Goal: Use online tool/utility: Utilize a website feature to perform a specific function

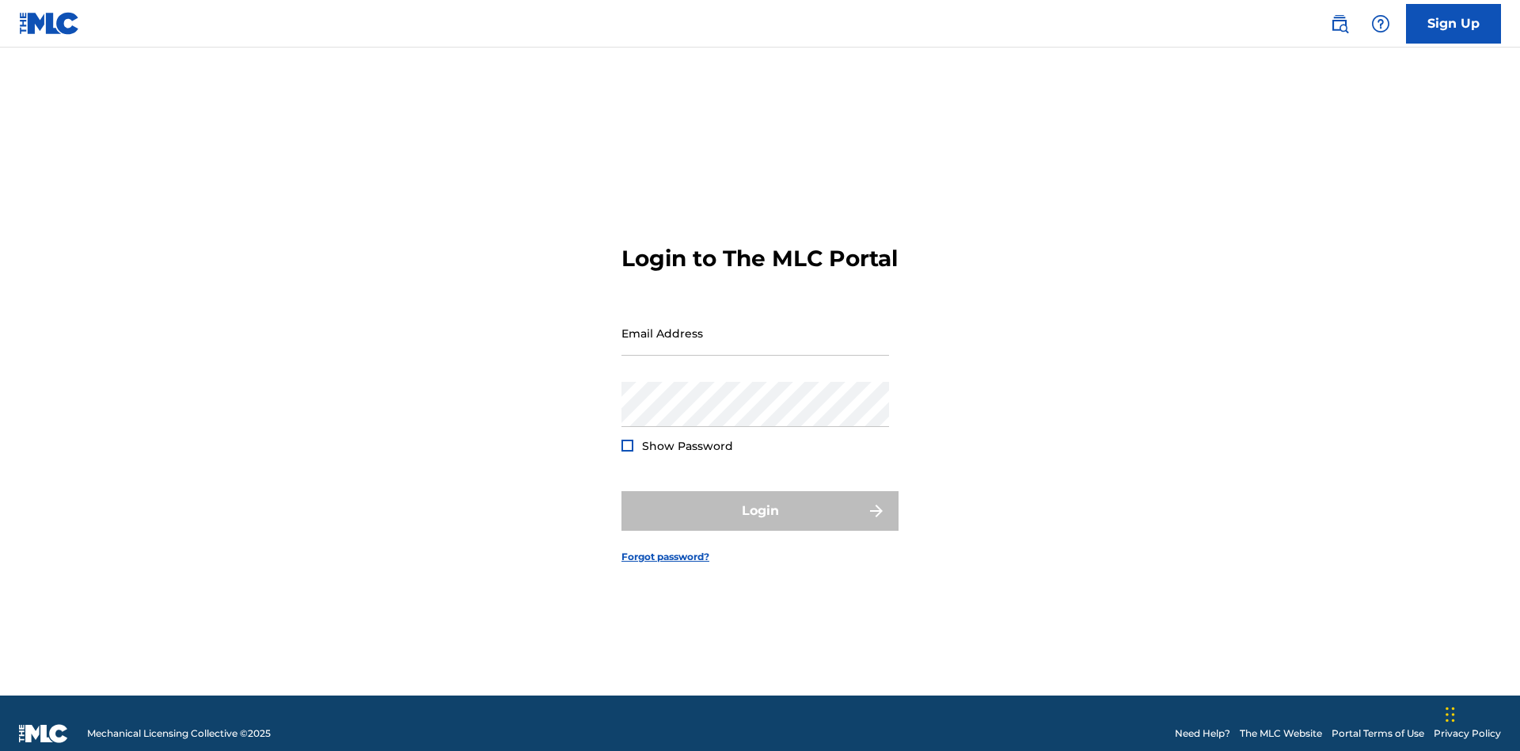
scroll to position [21, 0]
click at [755, 325] on input "Email Address" at bounding box center [756, 332] width 268 height 45
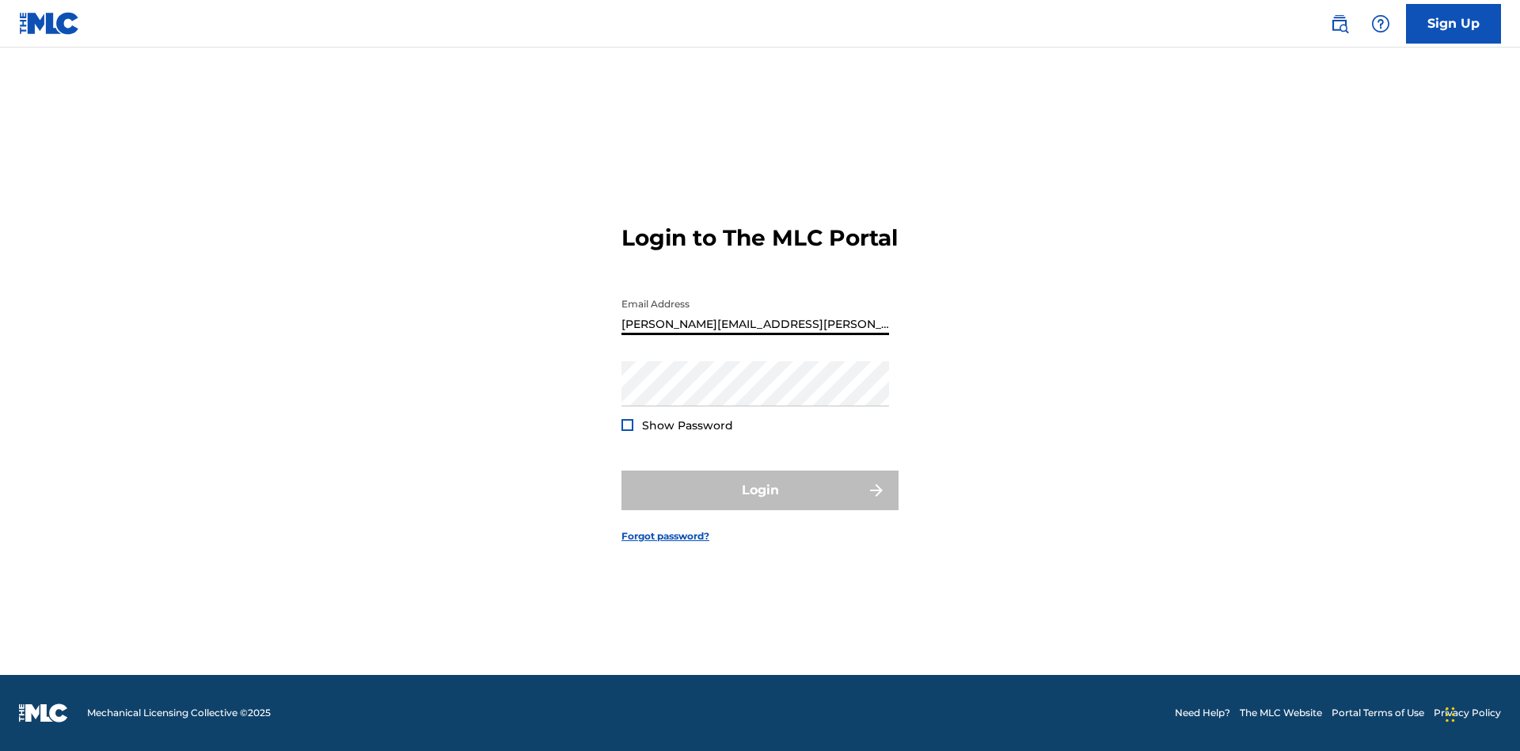
type input "[PERSON_NAME][EMAIL_ADDRESS][PERSON_NAME][DOMAIN_NAME]"
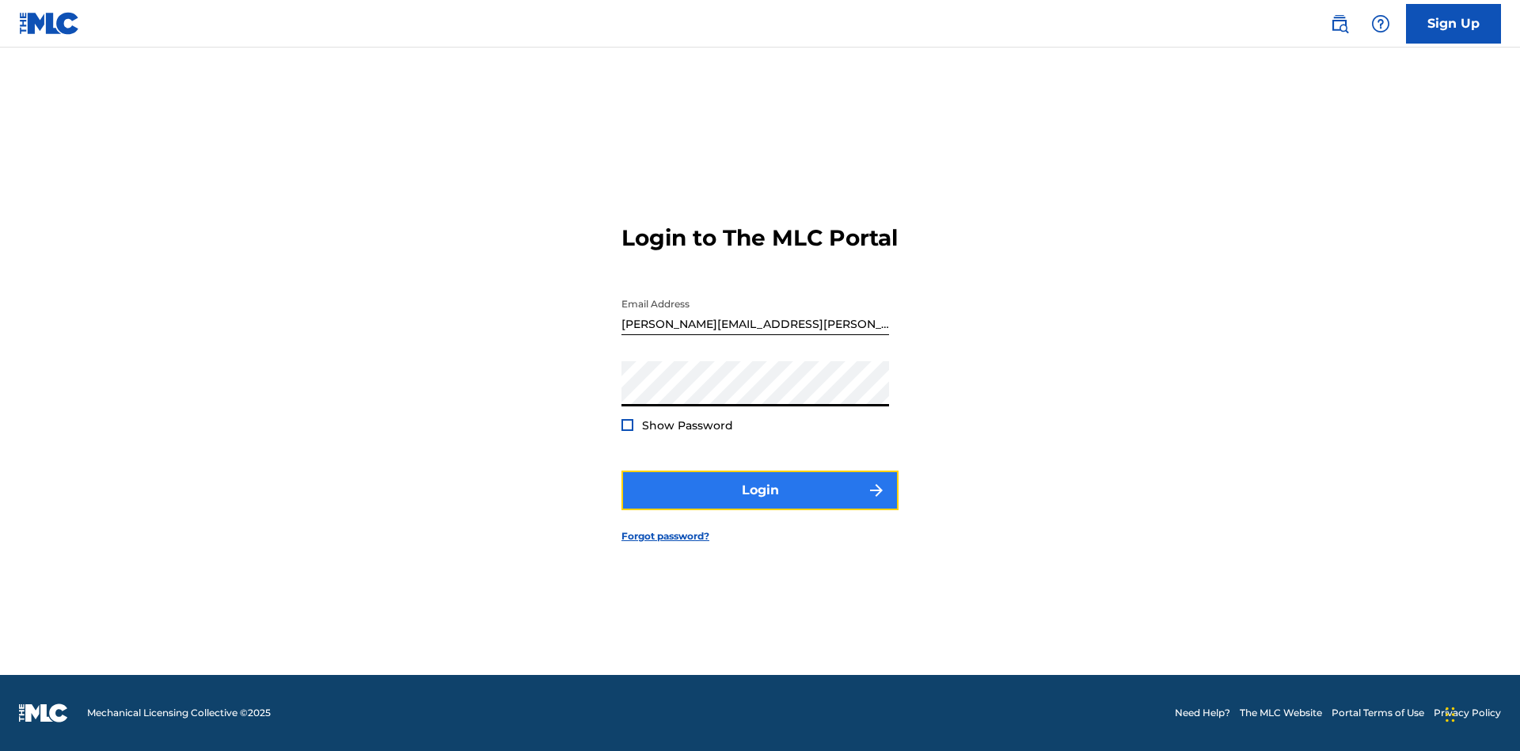
click at [760, 504] on button "Login" at bounding box center [760, 490] width 277 height 40
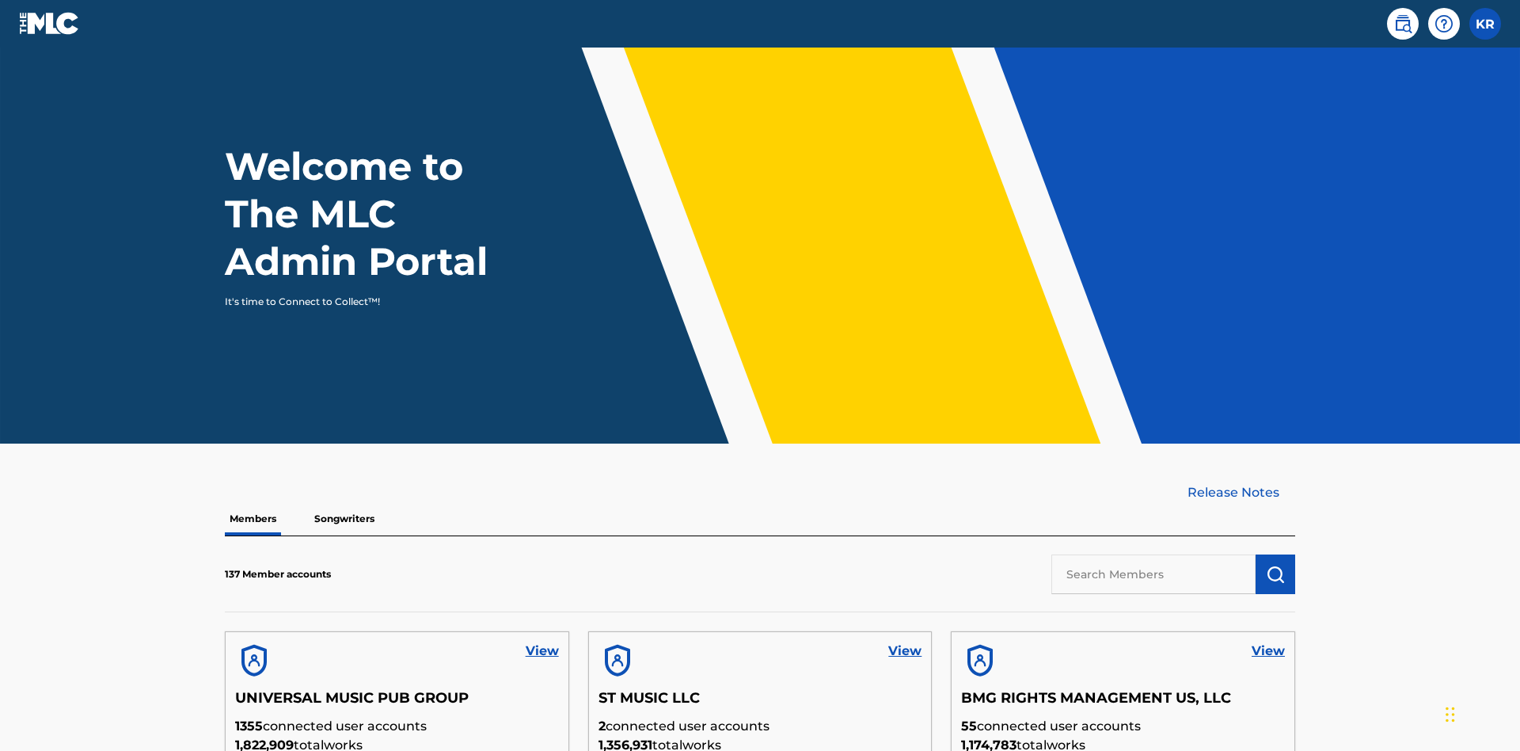
click at [1154, 554] on input "text" at bounding box center [1153, 574] width 204 height 40
click at [1275, 565] on img "submit" at bounding box center [1275, 574] width 19 height 19
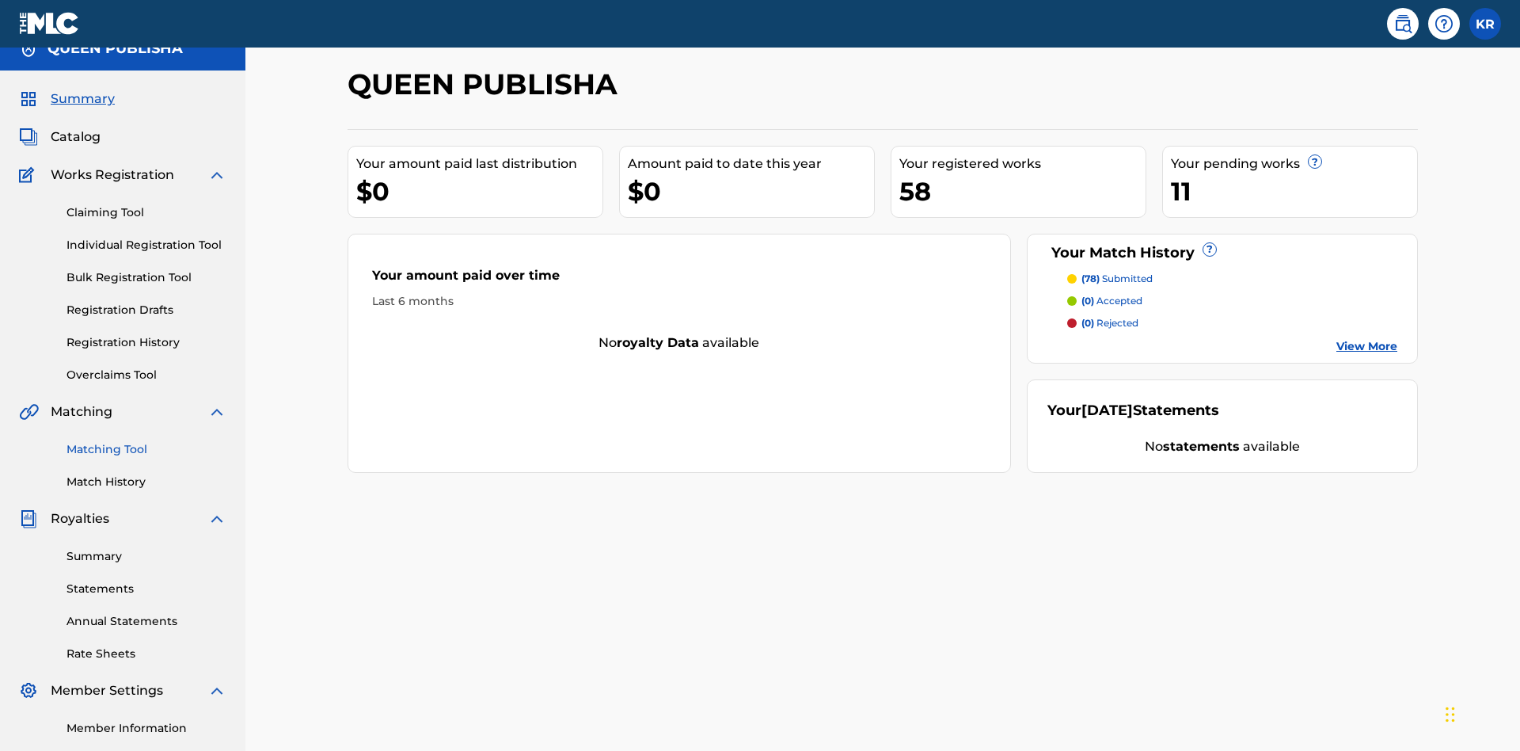
click at [146, 441] on link "Matching Tool" at bounding box center [147, 449] width 160 height 17
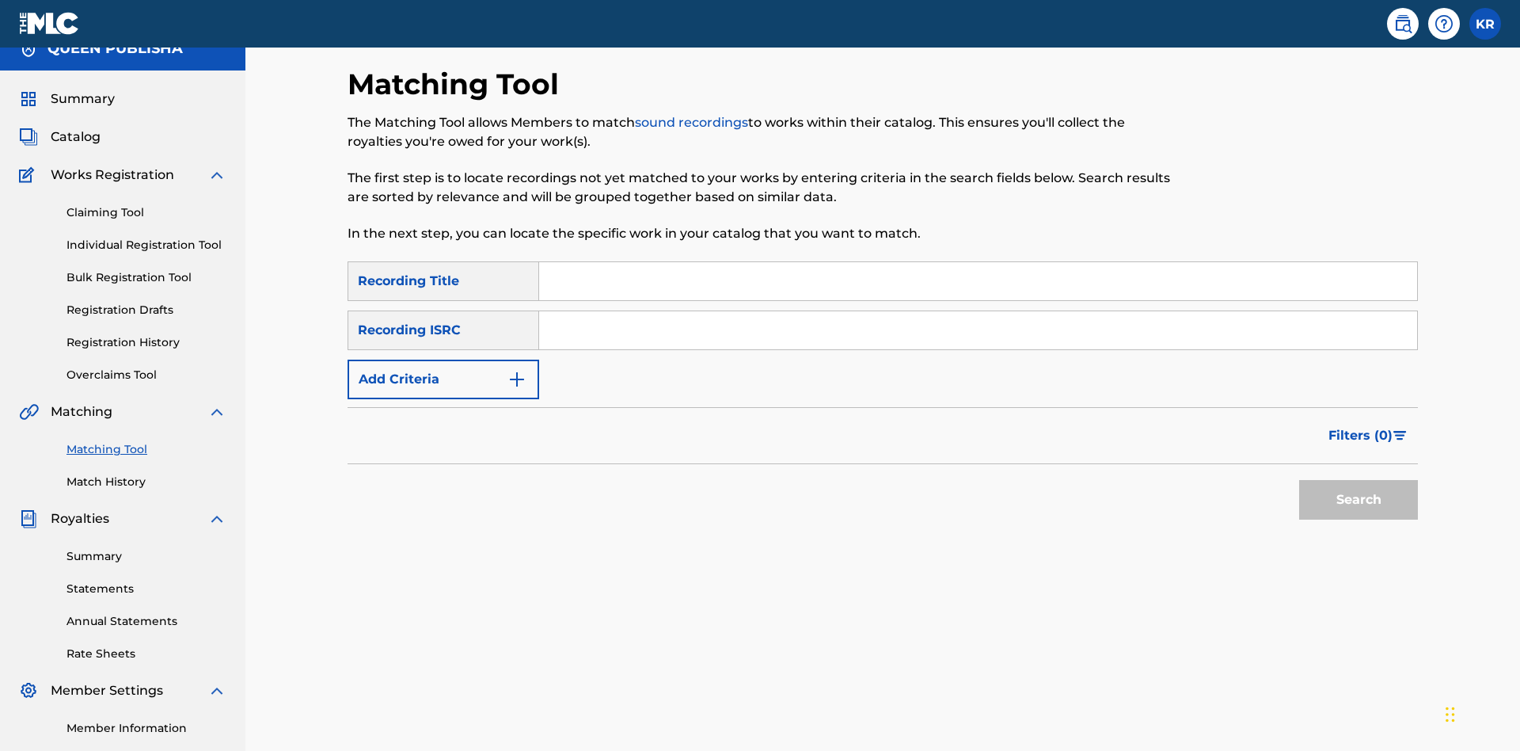
click at [978, 262] on input "Search Form" at bounding box center [978, 281] width 878 height 38
type input "The"
click at [1359, 480] on button "Search" at bounding box center [1358, 500] width 119 height 40
click at [978, 262] on input "The" at bounding box center [978, 281] width 878 height 38
click at [978, 311] on input "Search Form" at bounding box center [978, 330] width 878 height 38
